Goal: Information Seeking & Learning: Learn about a topic

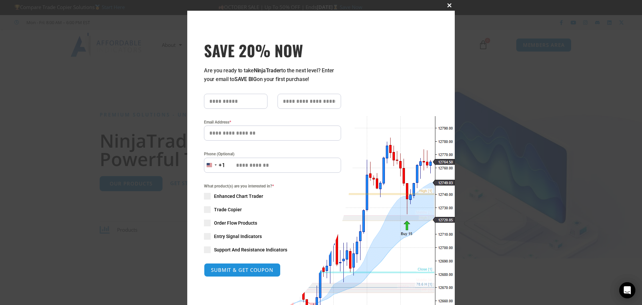
click at [448, 6] on span "SAVE 20% NOW popup" at bounding box center [449, 5] width 11 height 4
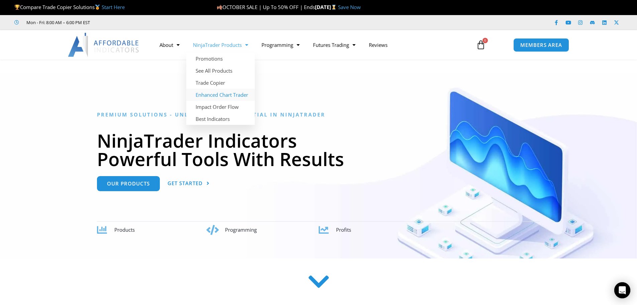
click at [221, 98] on link "Enhanced Chart Trader" at bounding box center [220, 95] width 69 height 12
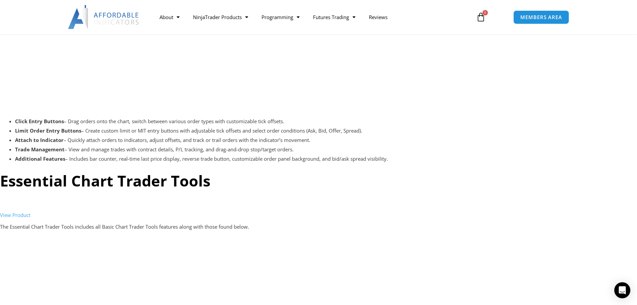
scroll to position [1104, 0]
